Goal: Task Accomplishment & Management: Complete application form

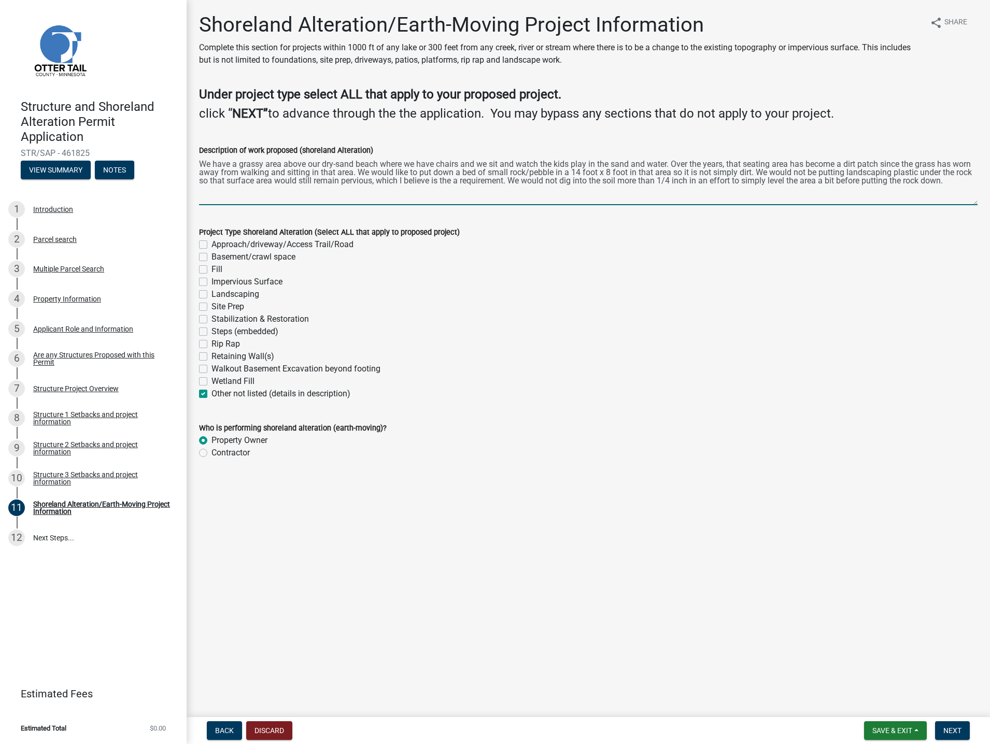
type textarea "We have a grassy area above our dry-sand beach where we have chairs and we sit …"
click at [211, 271] on label "Fill" at bounding box center [216, 269] width 11 height 12
click at [211, 270] on input "Fill" at bounding box center [214, 266] width 7 height 7
checkbox input "true"
checkbox input "false"
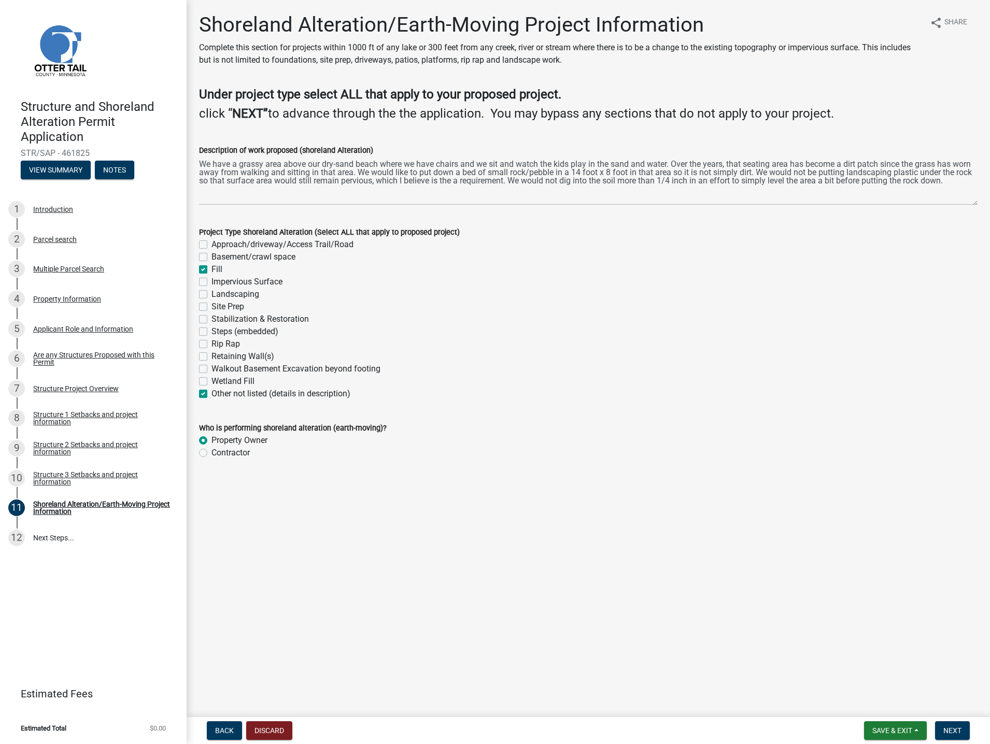
checkbox input "false"
checkbox input "true"
checkbox input "false"
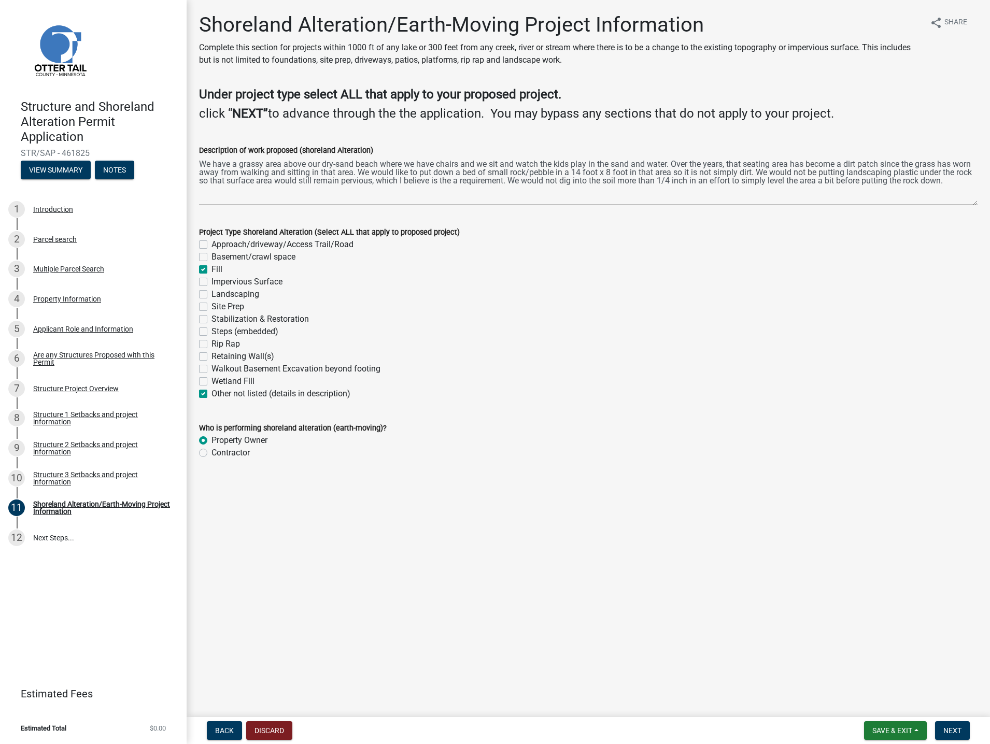
checkbox input "false"
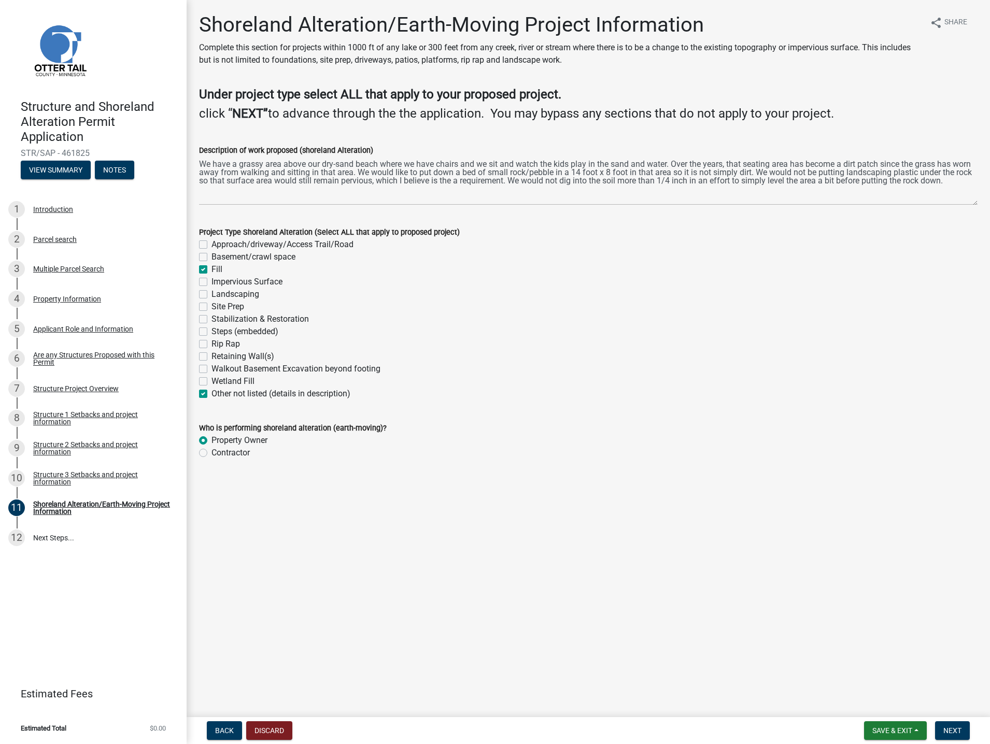
checkbox input "false"
checkbox input "true"
click at [667, 162] on textarea "We have a grassy area above our dry-sand beach where we have chairs and we sit …" at bounding box center [588, 180] width 778 height 49
click at [457, 162] on textarea "We have a grassy area above our dry-sand beach where we have chairs and we sit …" at bounding box center [588, 180] width 778 height 49
click at [438, 166] on textarea "We have a grassy area above our dry-sand beach where we have chairs and we sit …" at bounding box center [588, 180] width 778 height 49
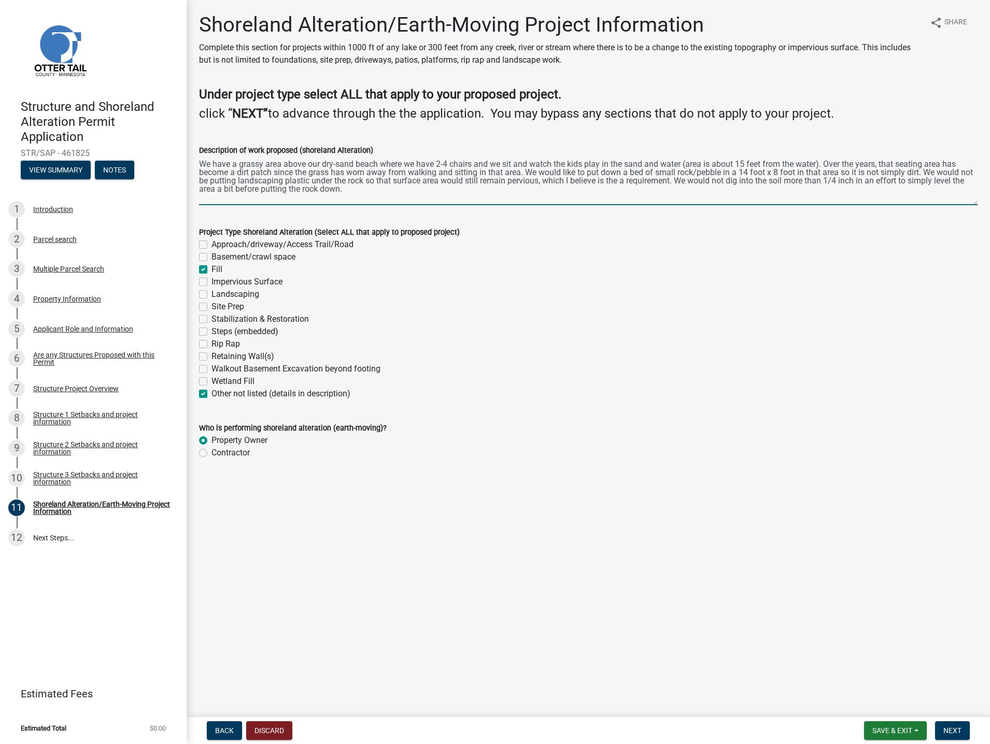
click at [764, 171] on textarea "We have a grassy area above our dry-sand beach where we have 2-4 chairs and we …" at bounding box center [588, 180] width 778 height 49
click at [783, 171] on textarea "We have a grassy area above our dry-sand beach where we have 2-4 chairs and we …" at bounding box center [588, 180] width 778 height 49
drag, startPoint x: 944, startPoint y: 173, endPoint x: 955, endPoint y: 173, distance: 10.9
click at [955, 173] on textarea "We have a grassy area above our dry-sand beach where we have 2-4 chairs and we …" at bounding box center [588, 180] width 778 height 49
drag, startPoint x: 941, startPoint y: 173, endPoint x: 941, endPoint y: 147, distance: 25.9
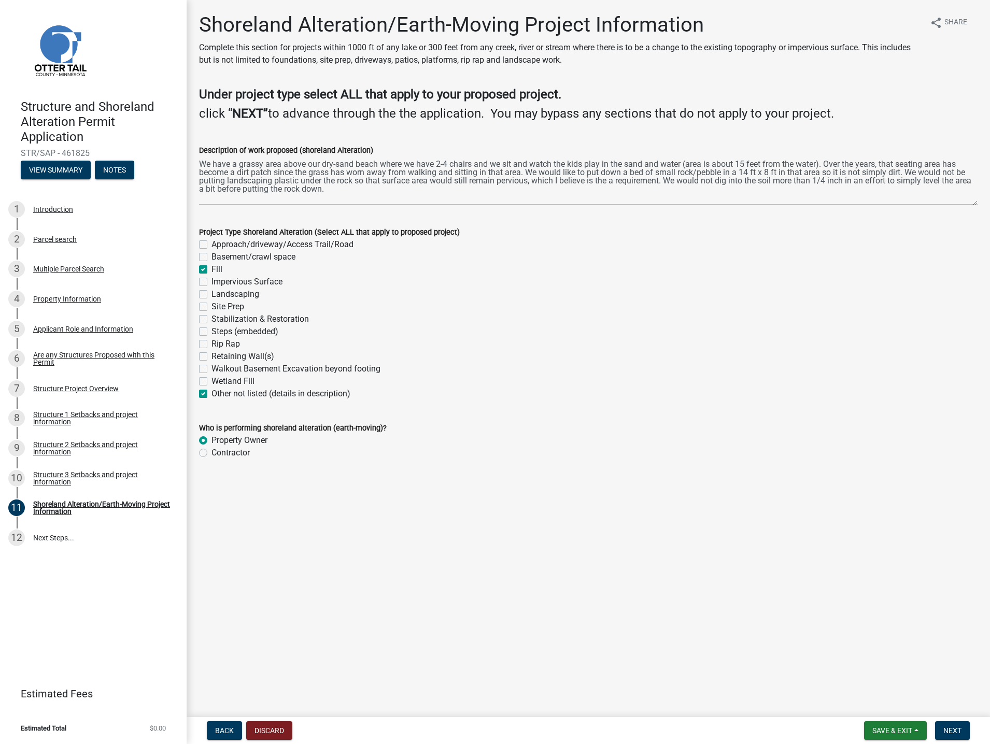
click at [941, 147] on div "Description of work proposed (shoreland Alteration)" at bounding box center [588, 150] width 778 height 12
click at [951, 171] on textarea "We have a grassy area above our dry-sand beach where we have 2-4 chairs and we …" at bounding box center [588, 180] width 778 height 49
drag, startPoint x: 951, startPoint y: 171, endPoint x: 788, endPoint y: 178, distance: 163.8
click at [788, 178] on textarea "We have a grassy area above our dry-sand beach where we have 2-4 chairs and we …" at bounding box center [588, 180] width 778 height 49
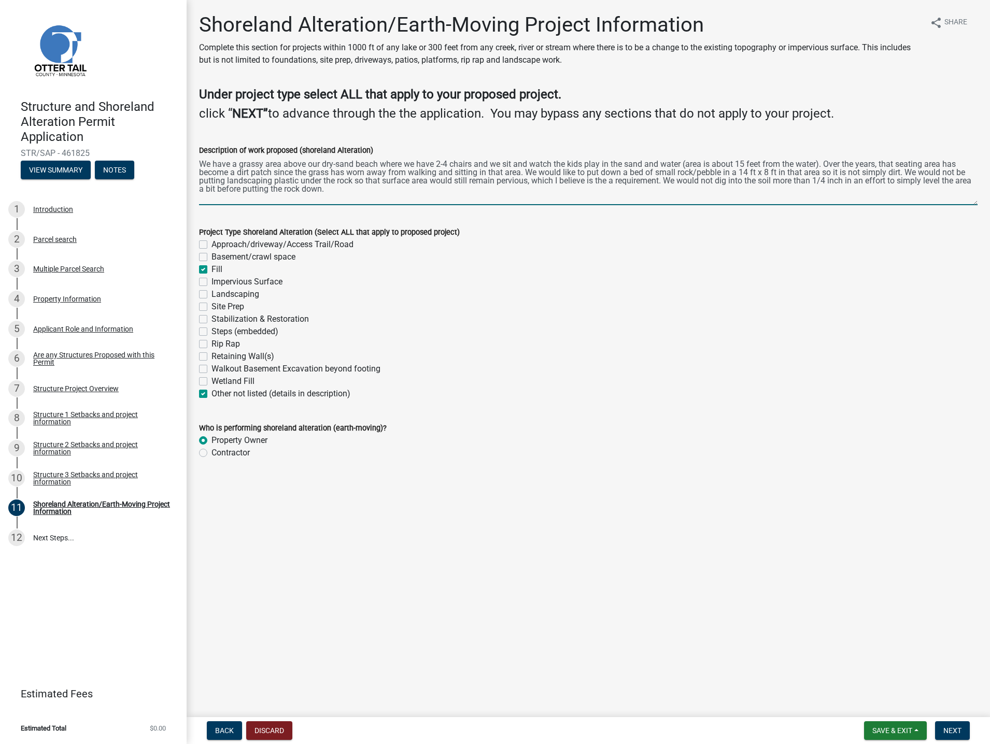
click at [955, 171] on textarea "We have a grassy area above our dry-sand beach where we have 2-4 chairs and we …" at bounding box center [588, 180] width 778 height 49
type textarea "We have a grassy area above our dry-sand beach where we have 2-4 chairs and we …"
click at [962, 728] on button "Next" at bounding box center [952, 730] width 35 height 19
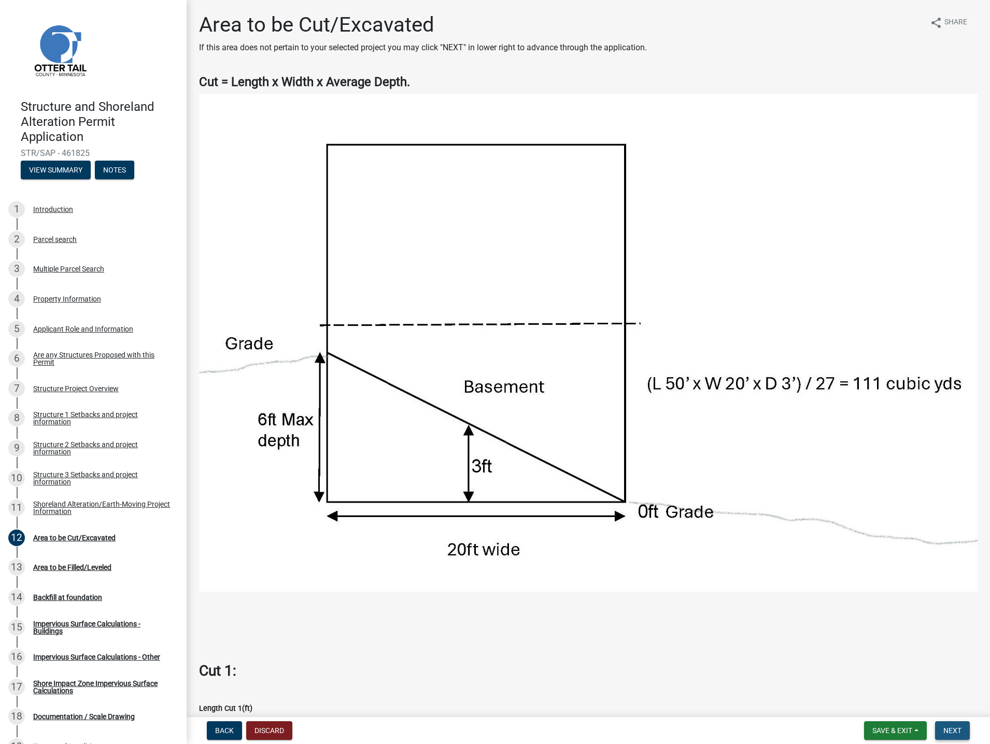
click at [961, 729] on span "Next" at bounding box center [952, 730] width 18 height 8
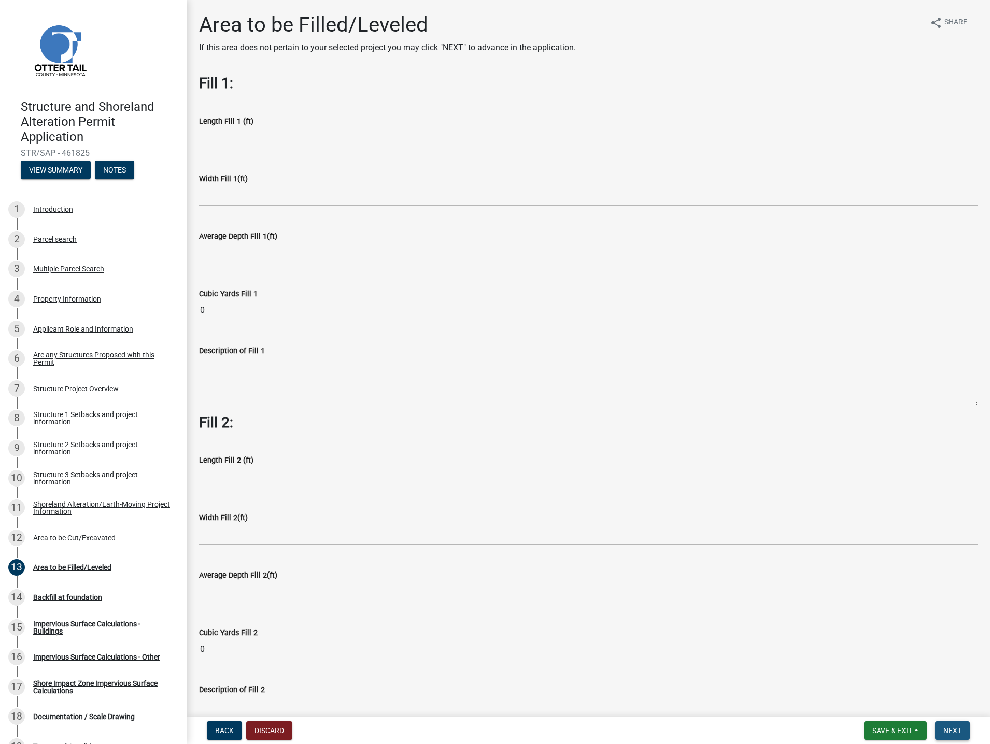
click at [953, 728] on span "Next" at bounding box center [952, 730] width 18 height 8
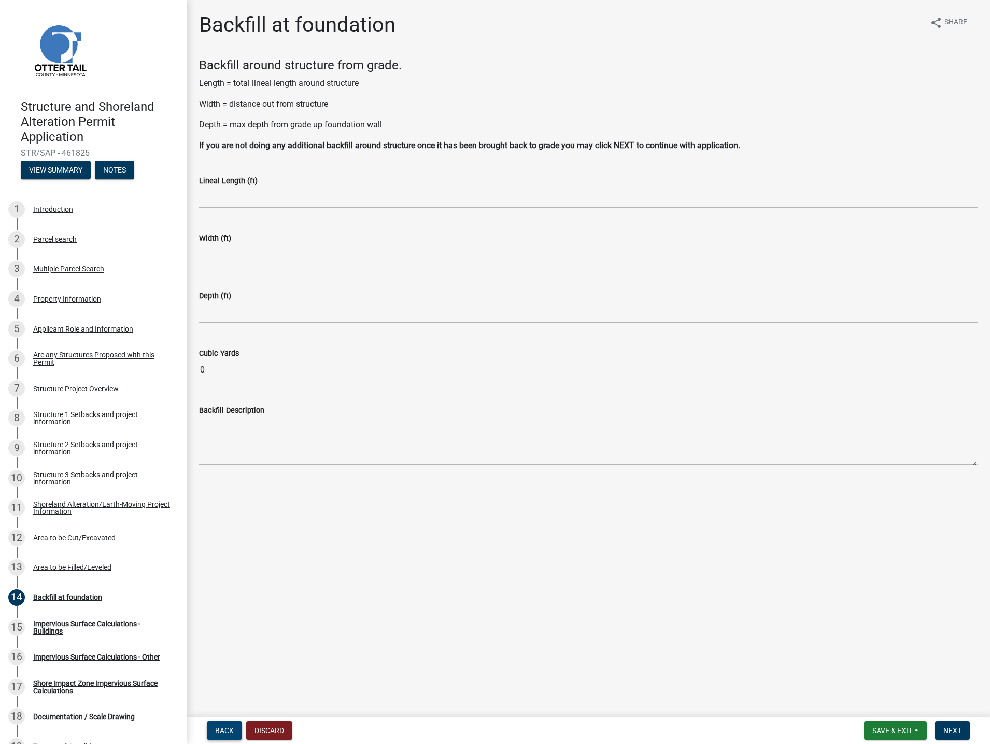
click at [227, 728] on span "Back" at bounding box center [224, 730] width 19 height 8
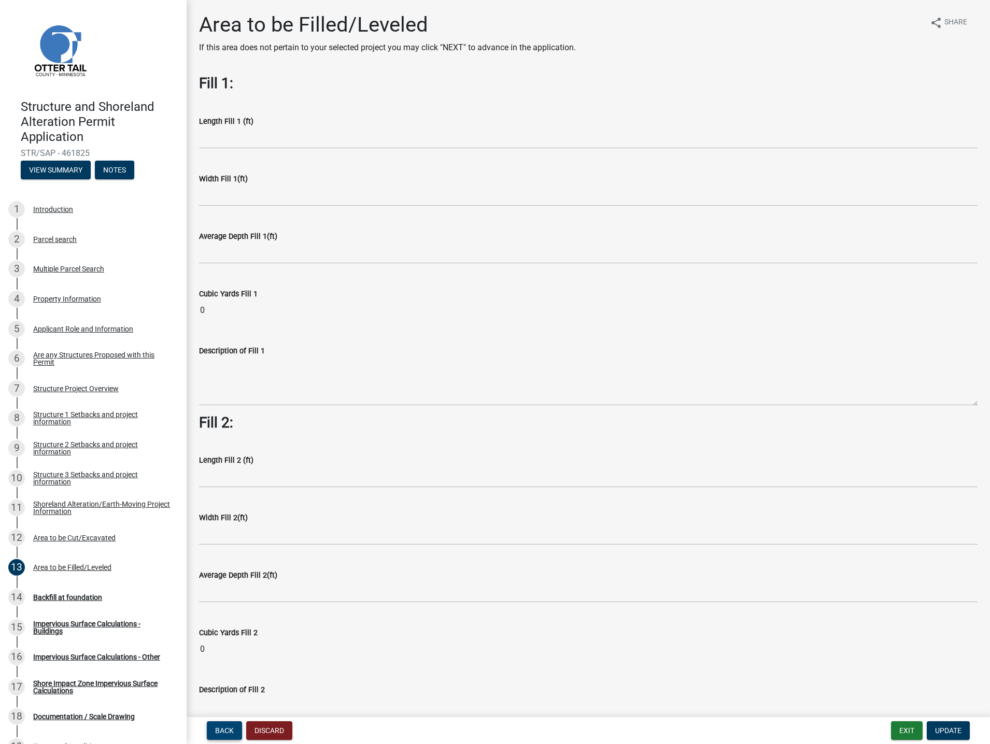
click at [225, 732] on span "Back" at bounding box center [224, 730] width 19 height 8
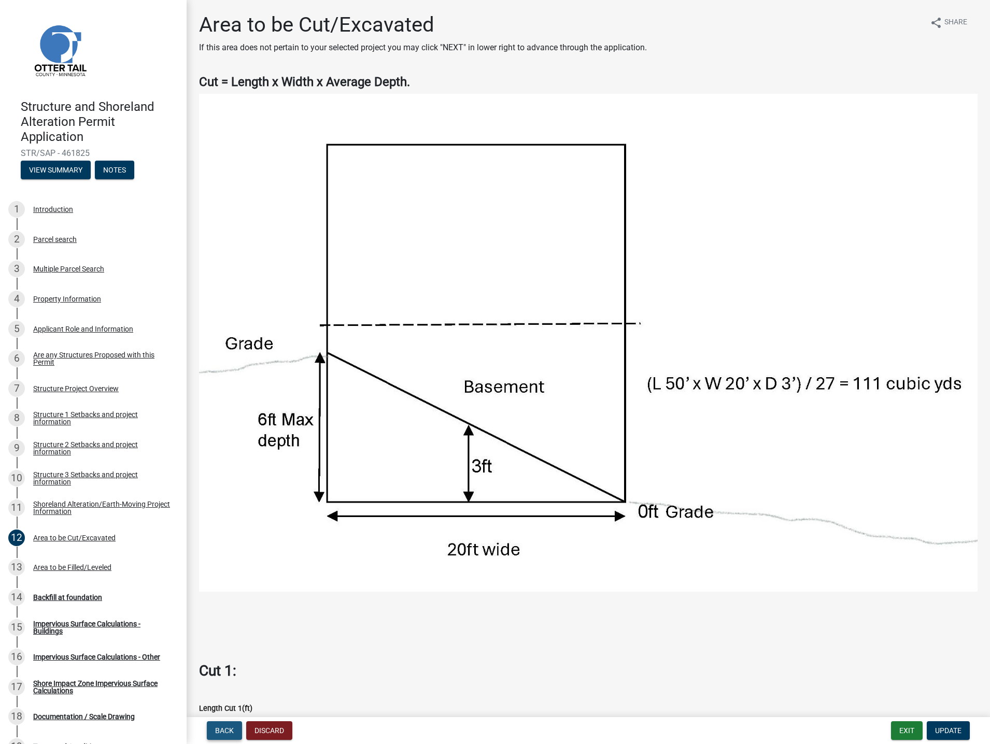
click at [225, 732] on span "Back" at bounding box center [224, 730] width 19 height 8
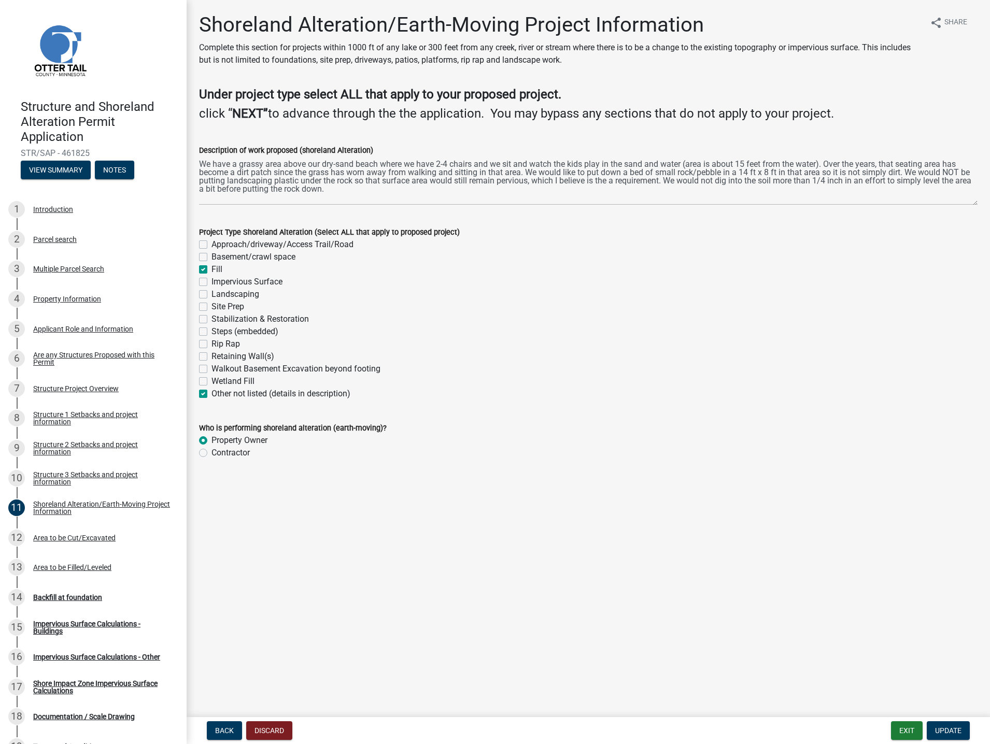
click at [211, 269] on label "Fill" at bounding box center [216, 269] width 11 height 12
click at [211, 269] on input "Fill" at bounding box center [214, 266] width 7 height 7
checkbox input "false"
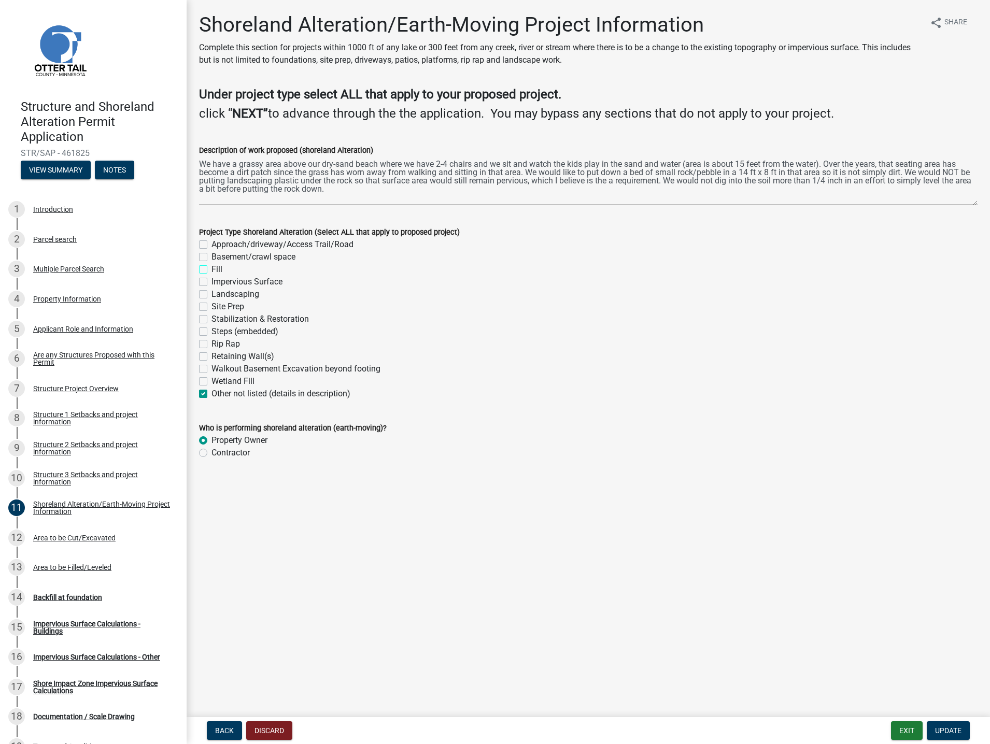
checkbox input "false"
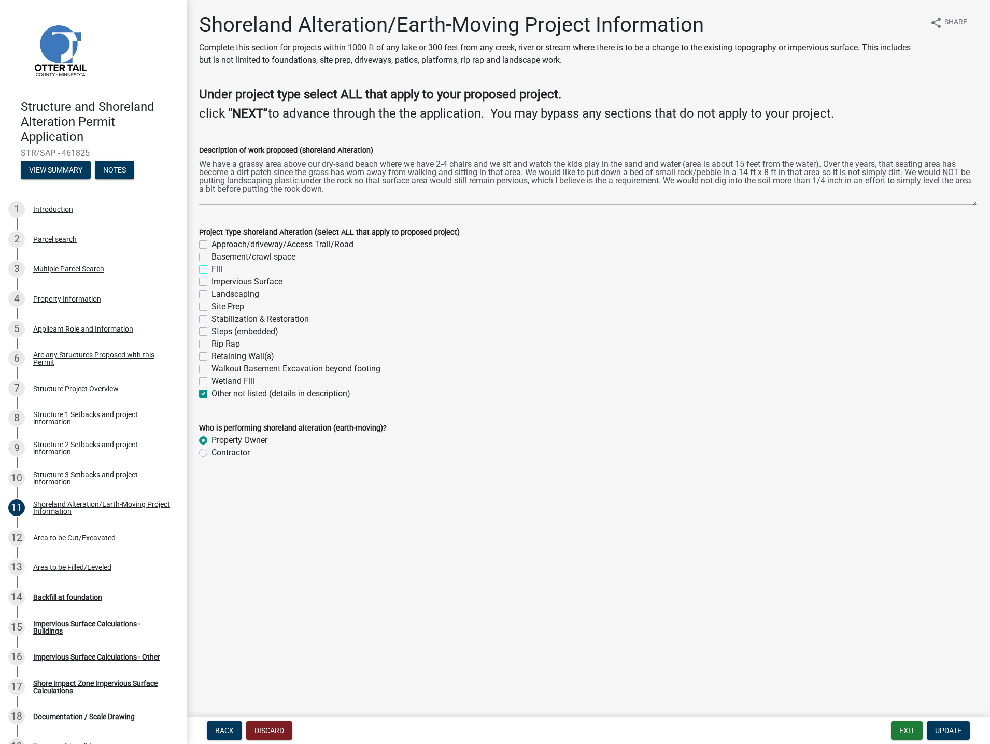
checkbox input "false"
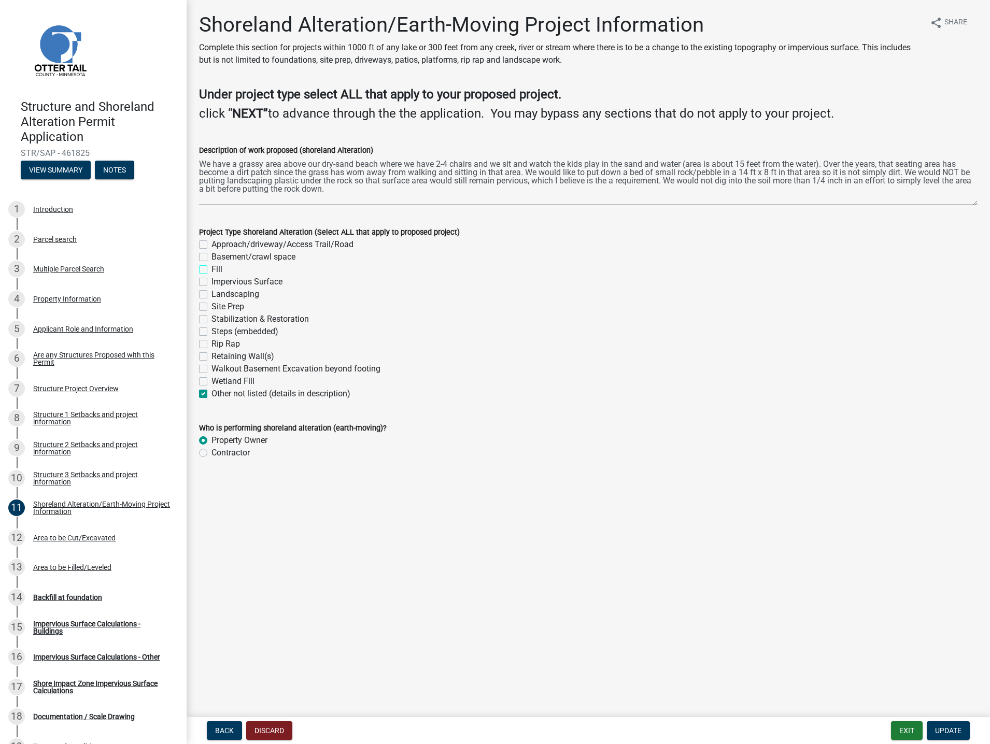
checkbox input "true"
click at [211, 293] on label "Landscaping" at bounding box center [235, 294] width 48 height 12
click at [211, 293] on input "Landscaping" at bounding box center [214, 291] width 7 height 7
checkbox input "true"
checkbox input "false"
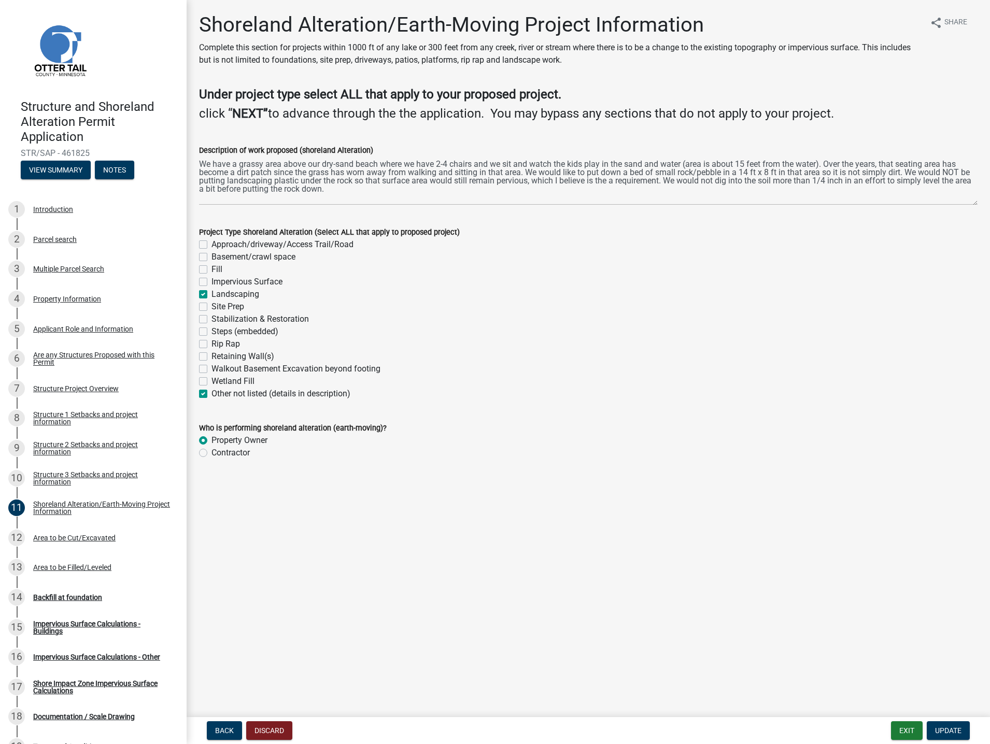
checkbox input "false"
checkbox input "true"
checkbox input "false"
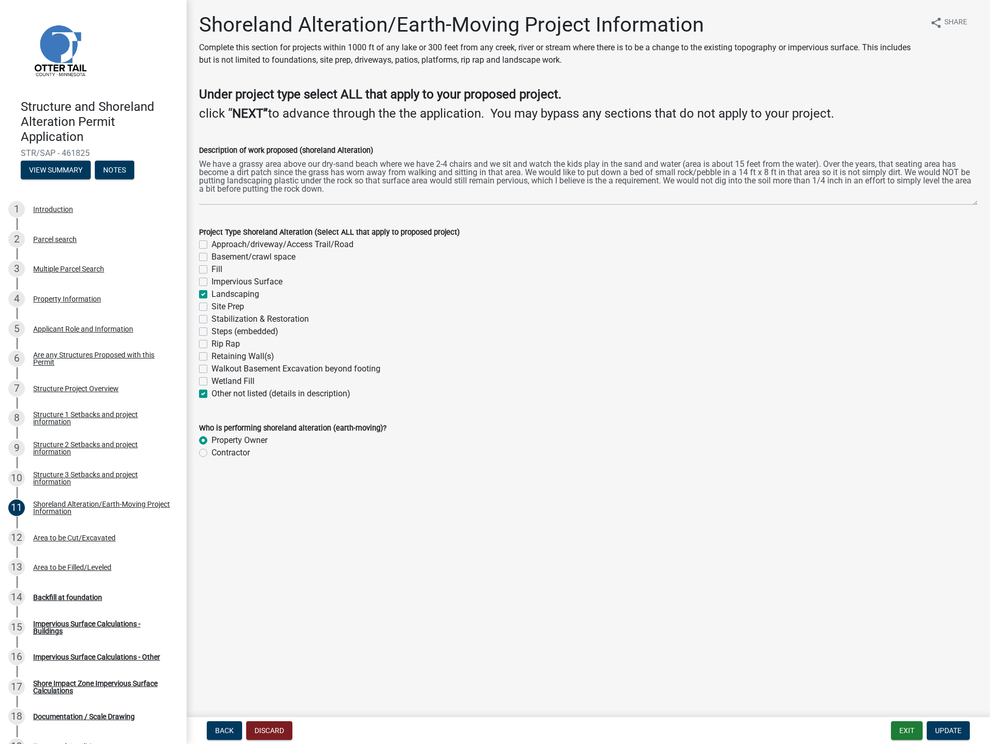
checkbox input "false"
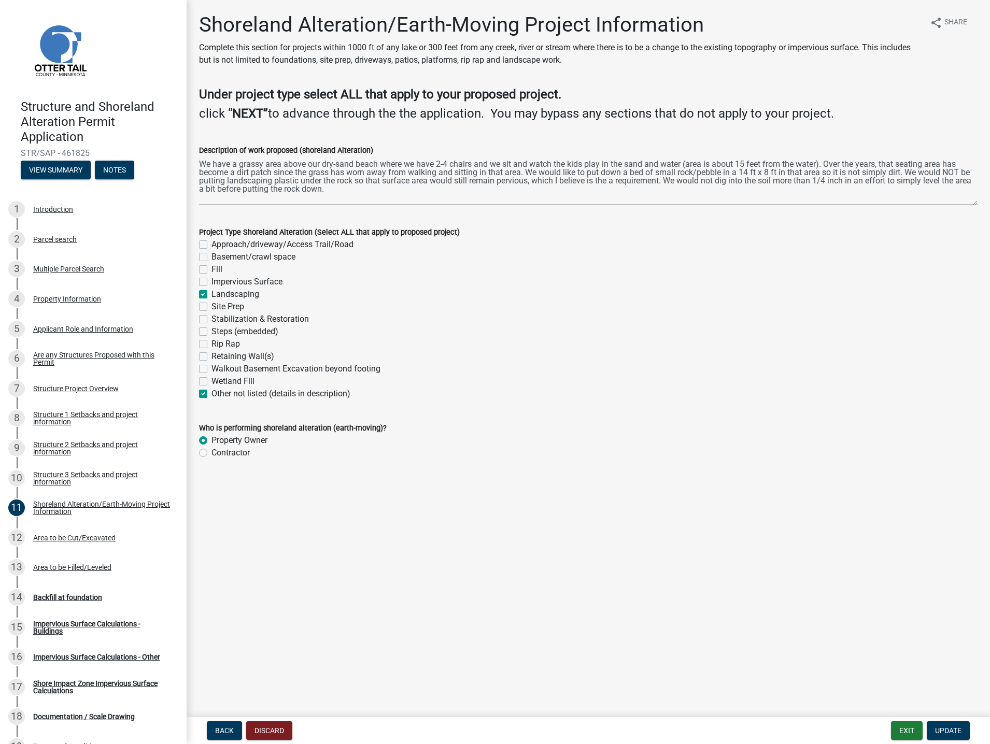
checkbox input "false"
checkbox input "true"
click at [954, 731] on span "Update" at bounding box center [948, 730] width 26 height 8
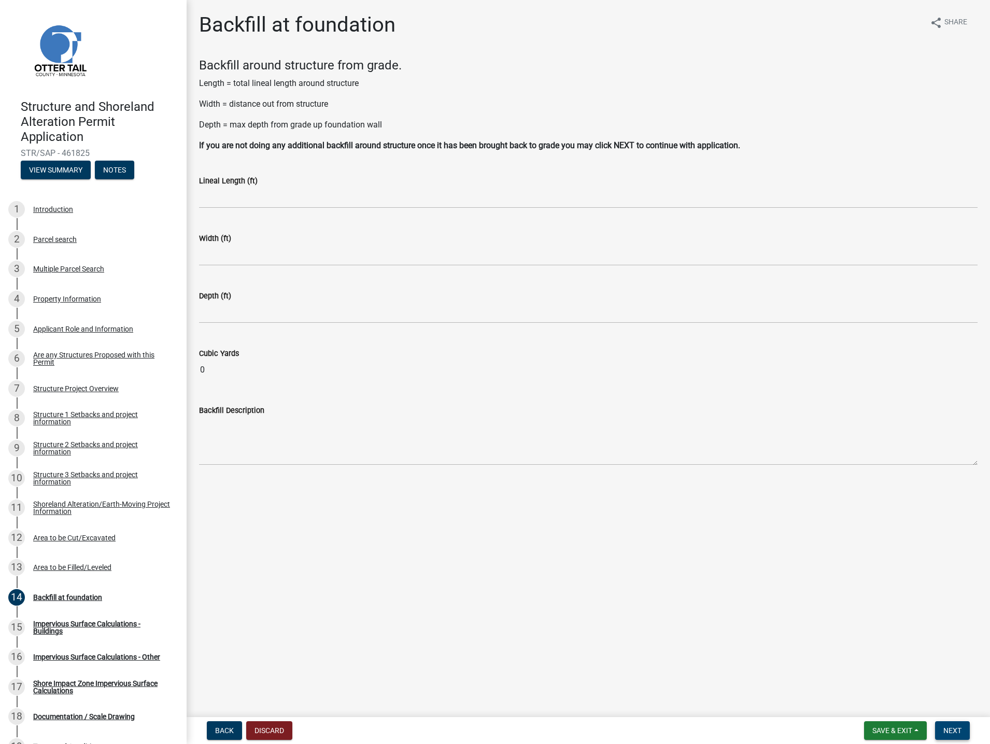
click at [943, 732] on span "Next" at bounding box center [952, 730] width 18 height 8
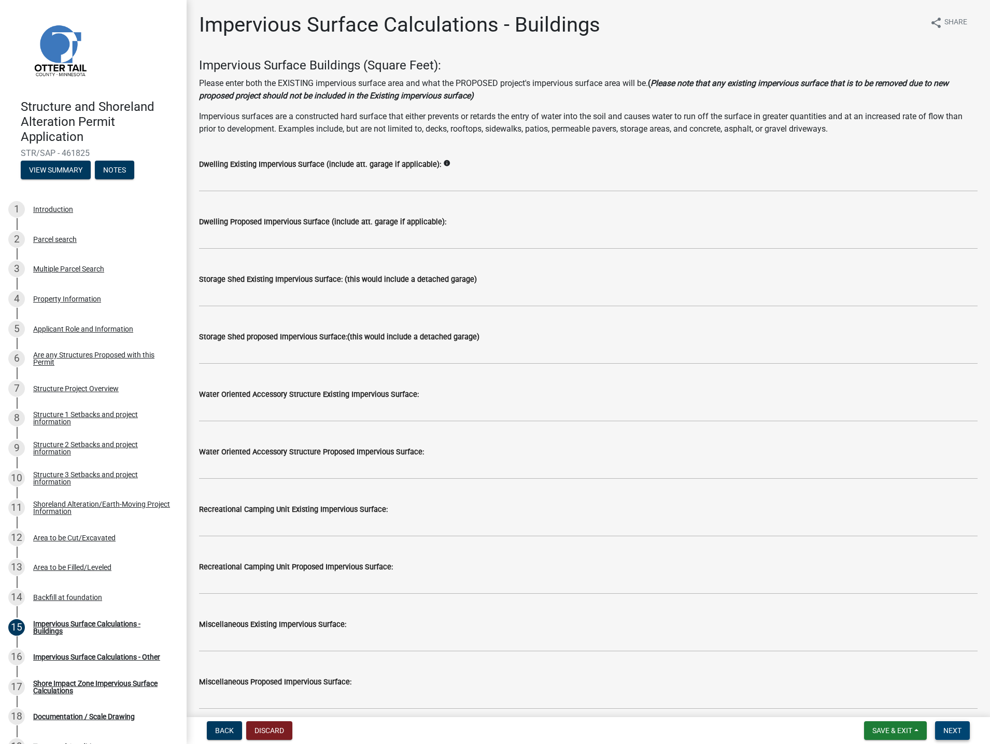
click at [946, 726] on span "Next" at bounding box center [952, 730] width 18 height 8
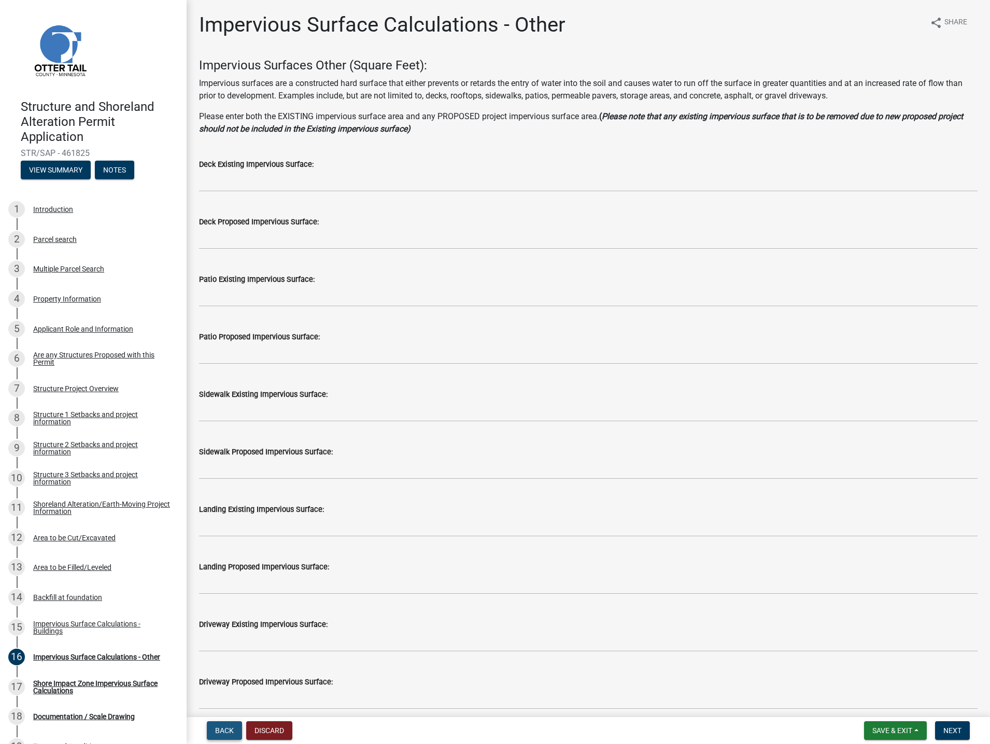
click at [213, 729] on button "Back" at bounding box center [224, 730] width 35 height 19
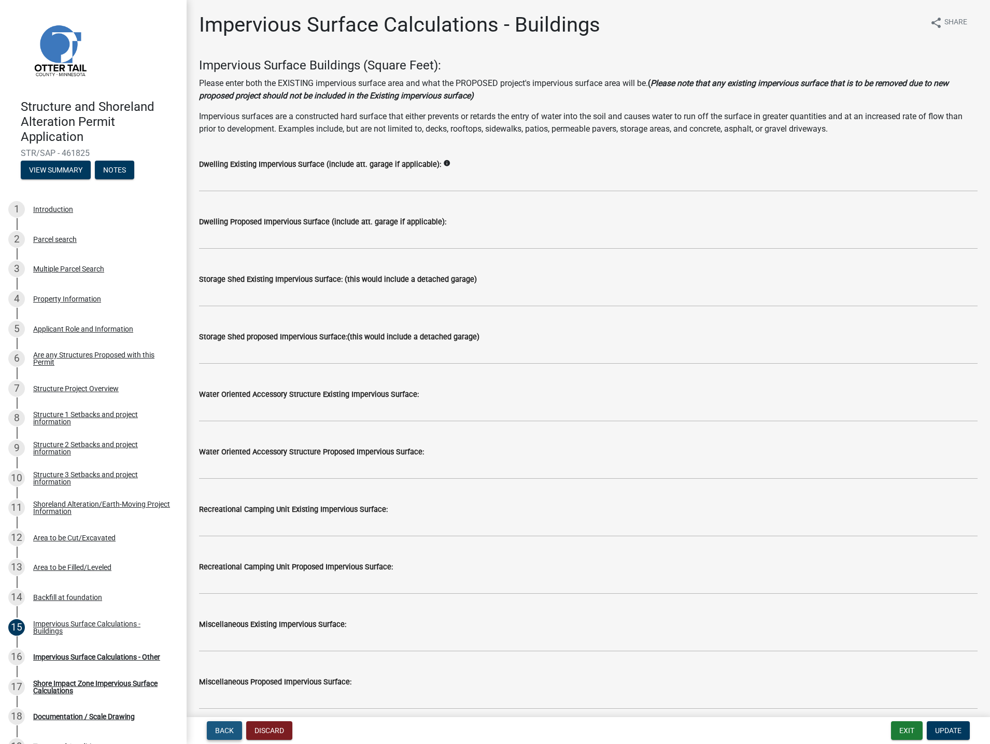
click at [219, 732] on span "Back" at bounding box center [224, 730] width 19 height 8
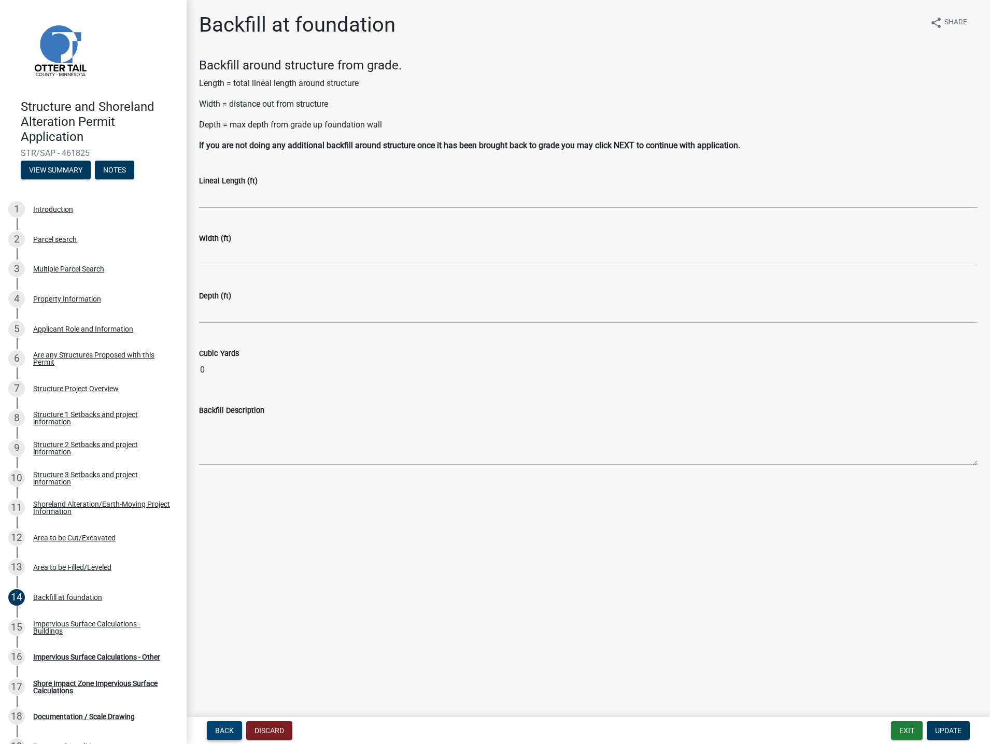
click at [219, 732] on span "Back" at bounding box center [224, 730] width 19 height 8
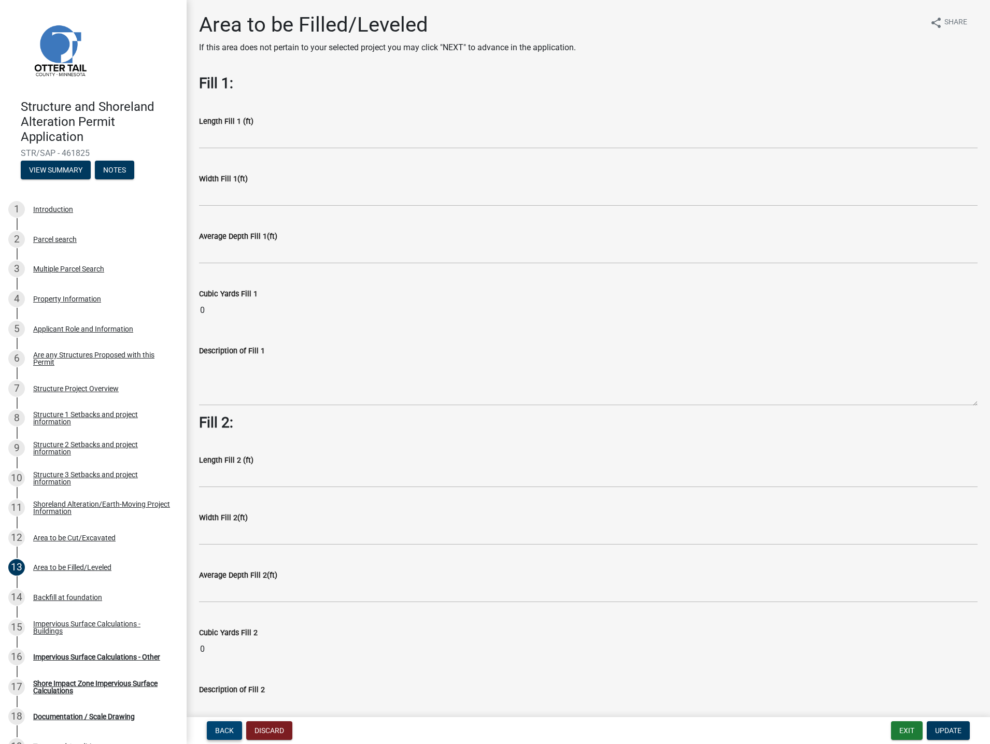
click at [219, 732] on span "Back" at bounding box center [224, 730] width 19 height 8
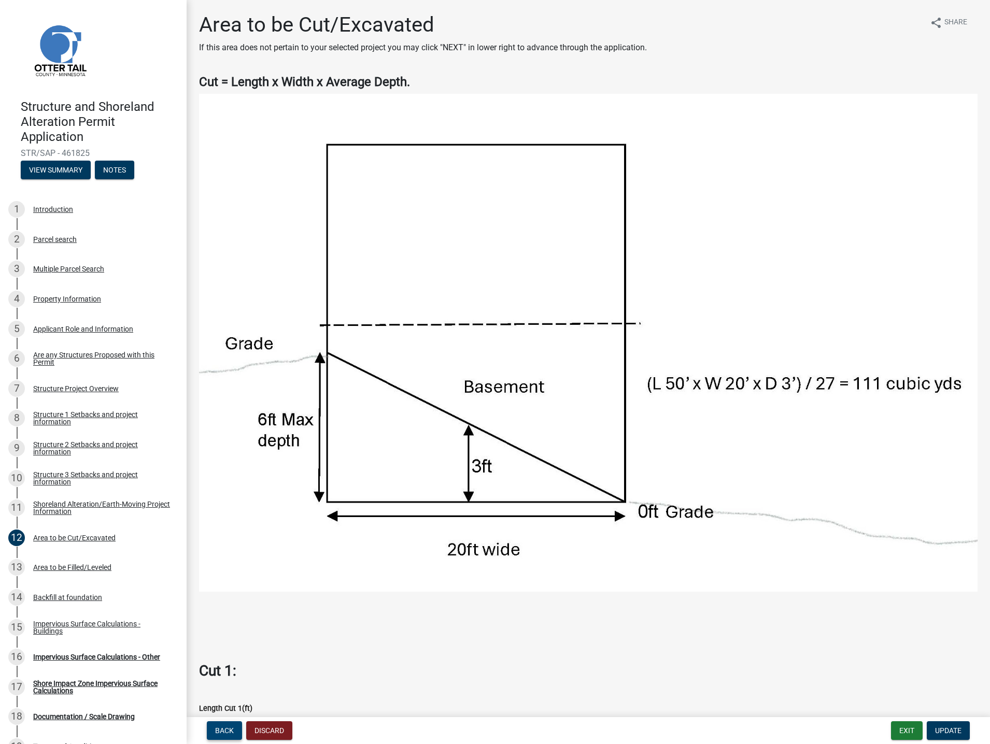
click at [219, 732] on span "Back" at bounding box center [224, 730] width 19 height 8
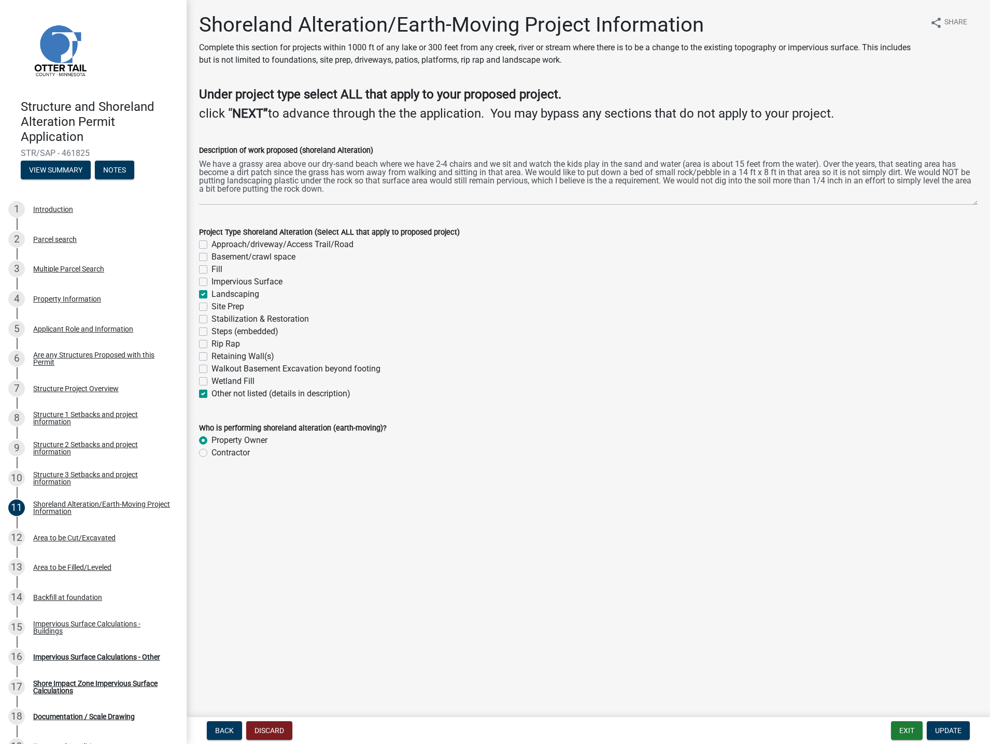
click at [211, 296] on label "Landscaping" at bounding box center [235, 294] width 48 height 12
click at [211, 295] on input "Landscaping" at bounding box center [214, 291] width 7 height 7
checkbox input "false"
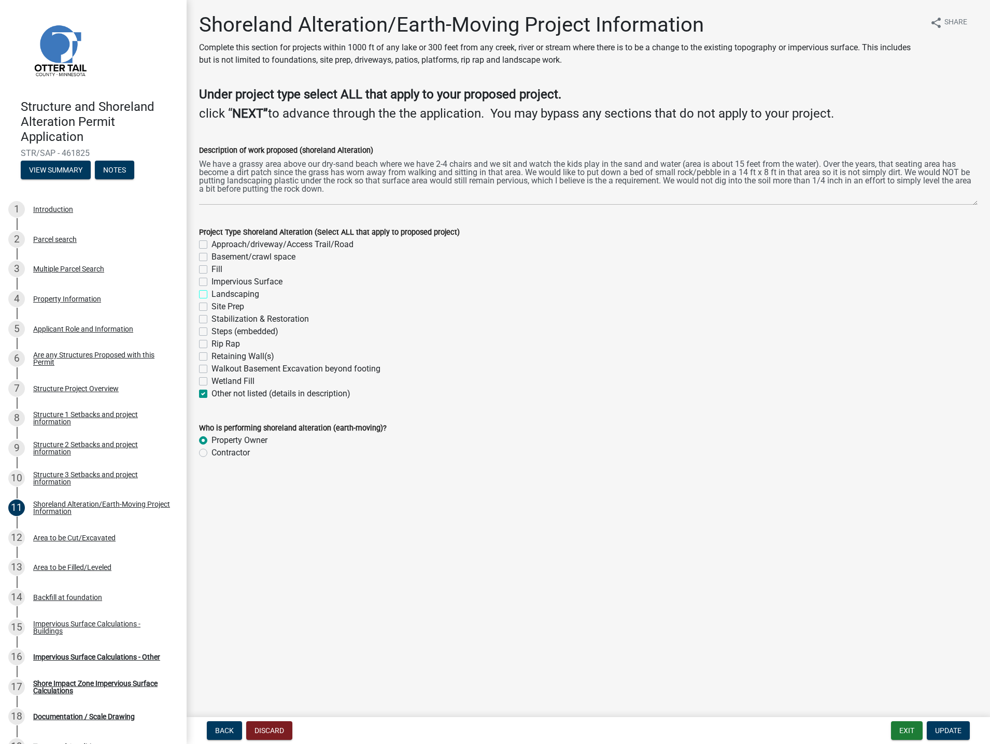
checkbox input "false"
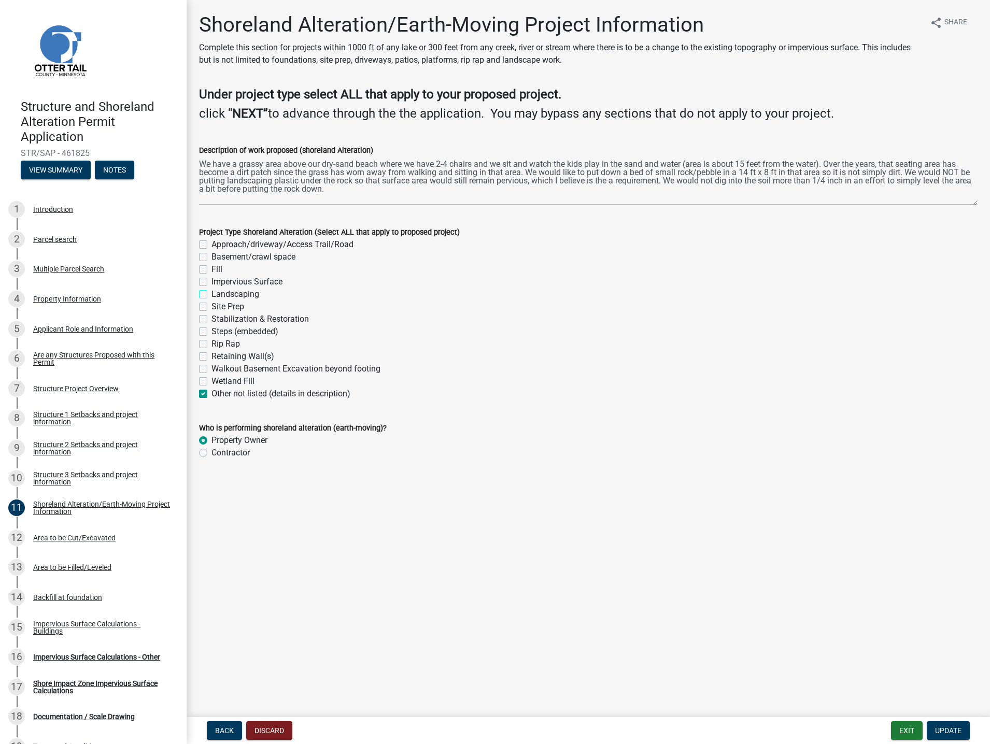
checkbox input "false"
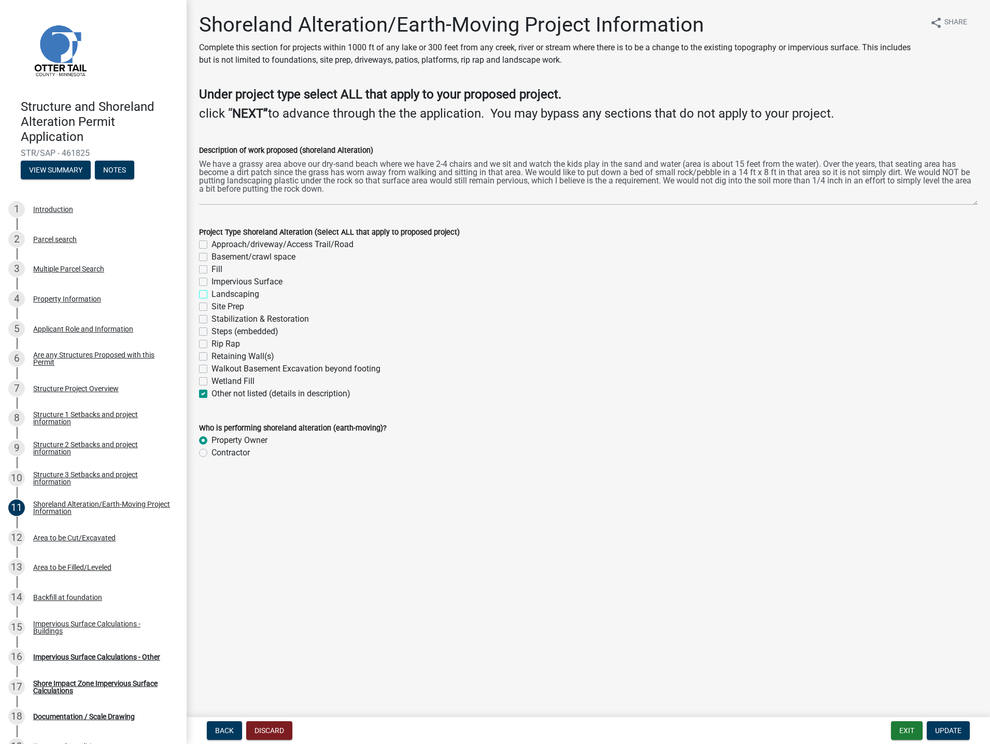
checkbox input "true"
click at [686, 165] on textarea "We have a grassy area above our dry-sand beach where we have 2-4 chairs and we …" at bounding box center [588, 180] width 778 height 49
type textarea "We have a grassy area above our dry-sand beach where we have 2-4 chairs and we …"
click at [941, 729] on span "Update" at bounding box center [948, 730] width 26 height 8
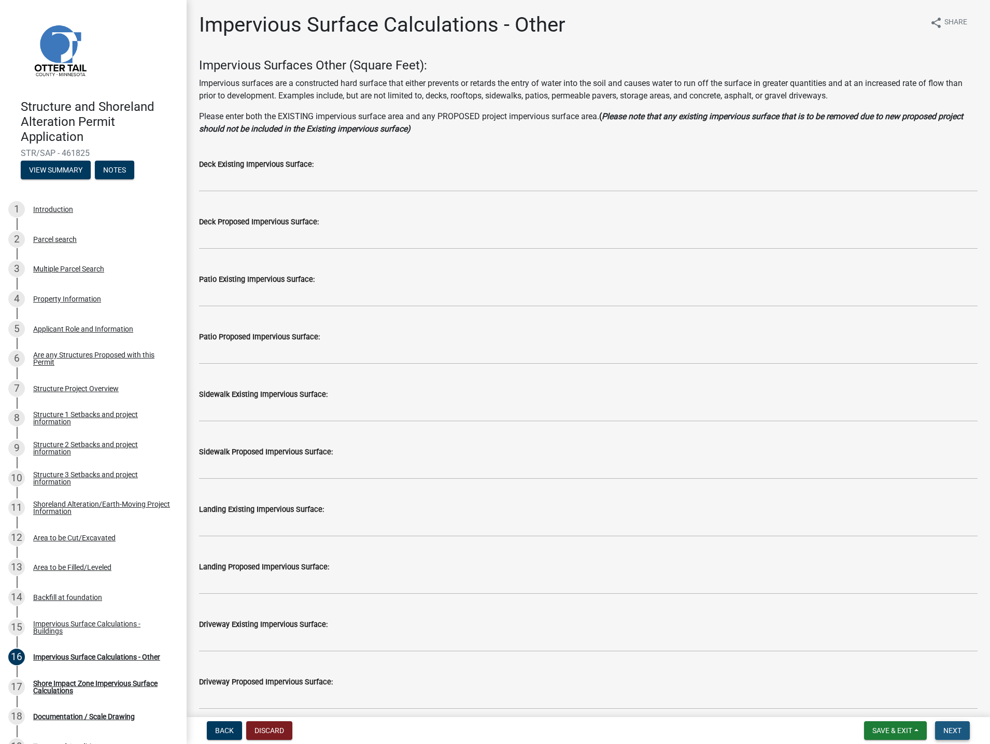
click at [959, 728] on span "Next" at bounding box center [952, 730] width 18 height 8
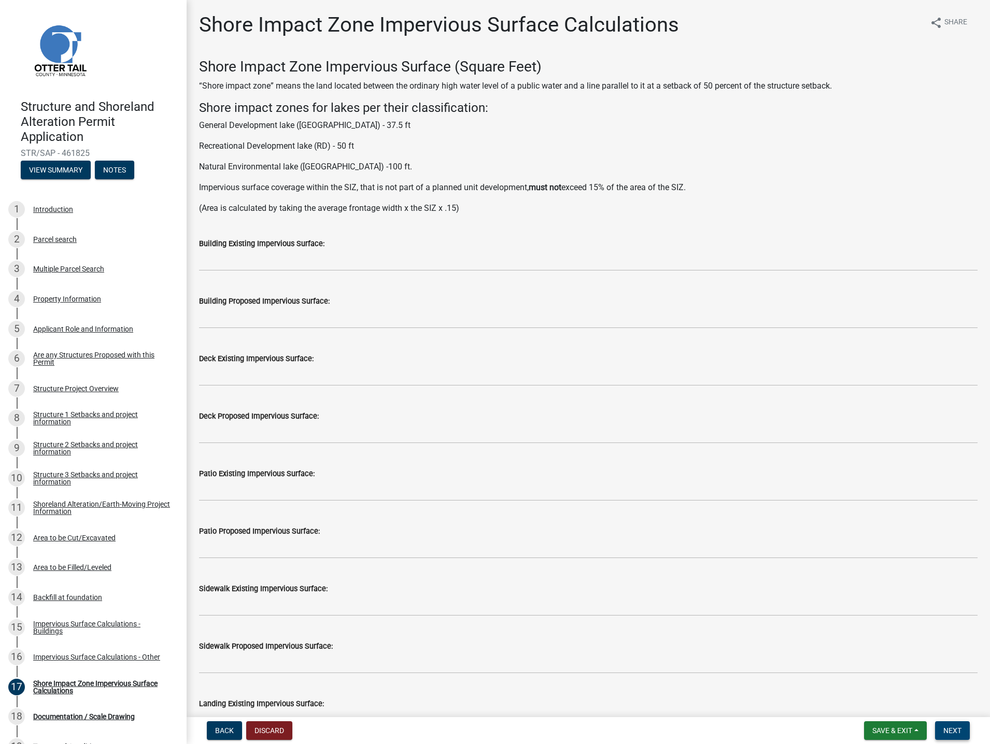
click at [957, 729] on span "Next" at bounding box center [952, 730] width 18 height 8
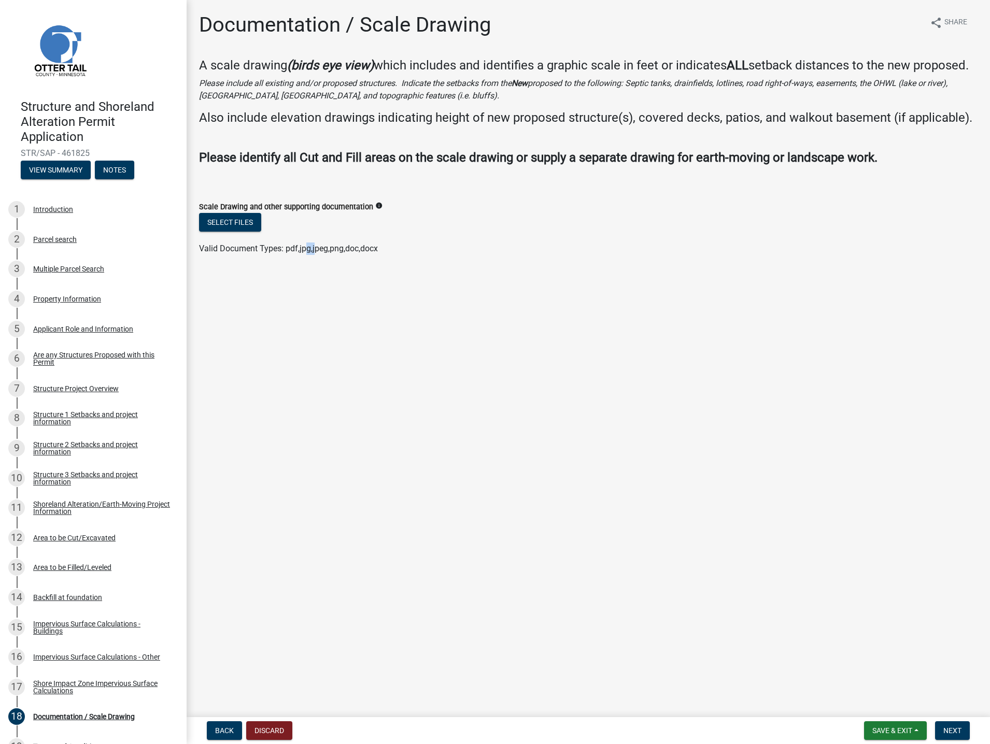
drag, startPoint x: 304, startPoint y: 284, endPoint x: 314, endPoint y: 304, distance: 22.5
click at [314, 304] on main "Documentation / Scale Drawing share Share A scale drawing (birds eye view) whic…" at bounding box center [588, 356] width 803 height 713
